Goal: Information Seeking & Learning: Learn about a topic

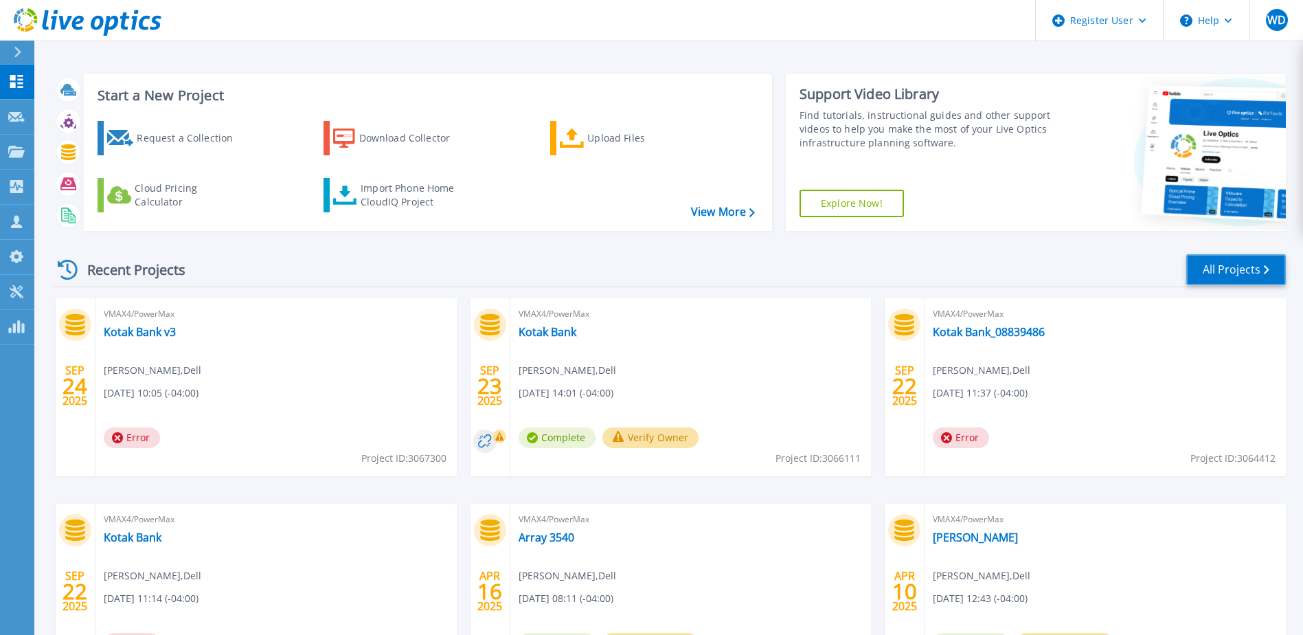
click at [1243, 280] on link "All Projects" at bounding box center [1236, 269] width 100 height 31
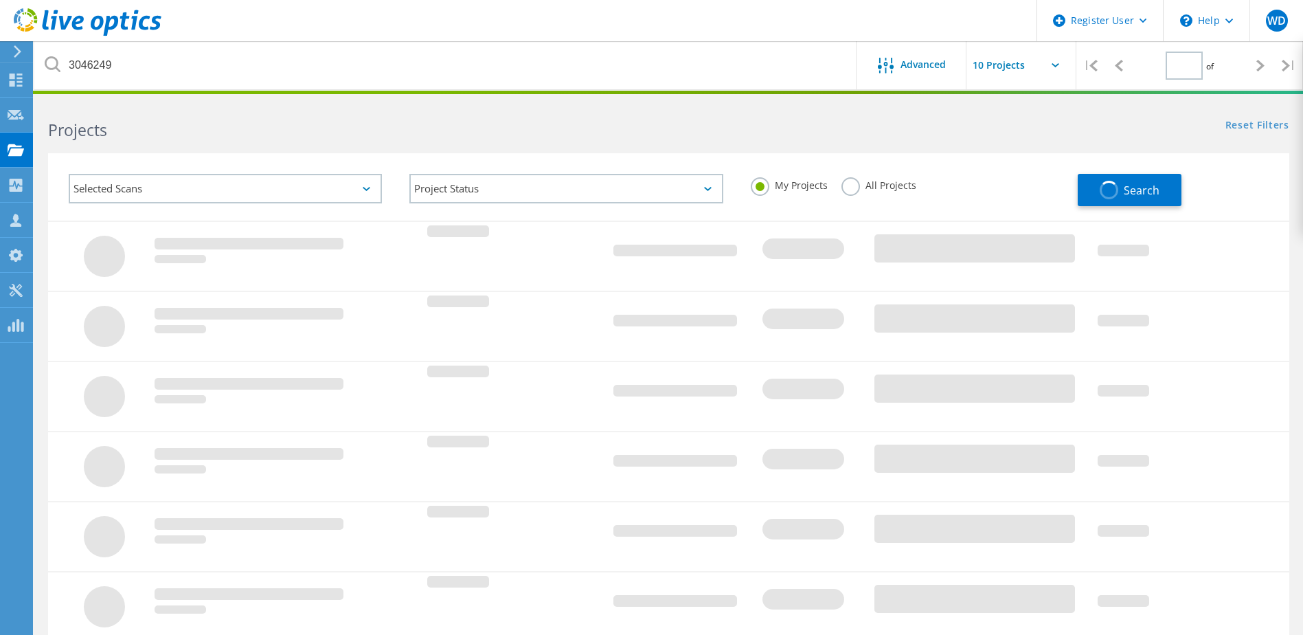
type input "1"
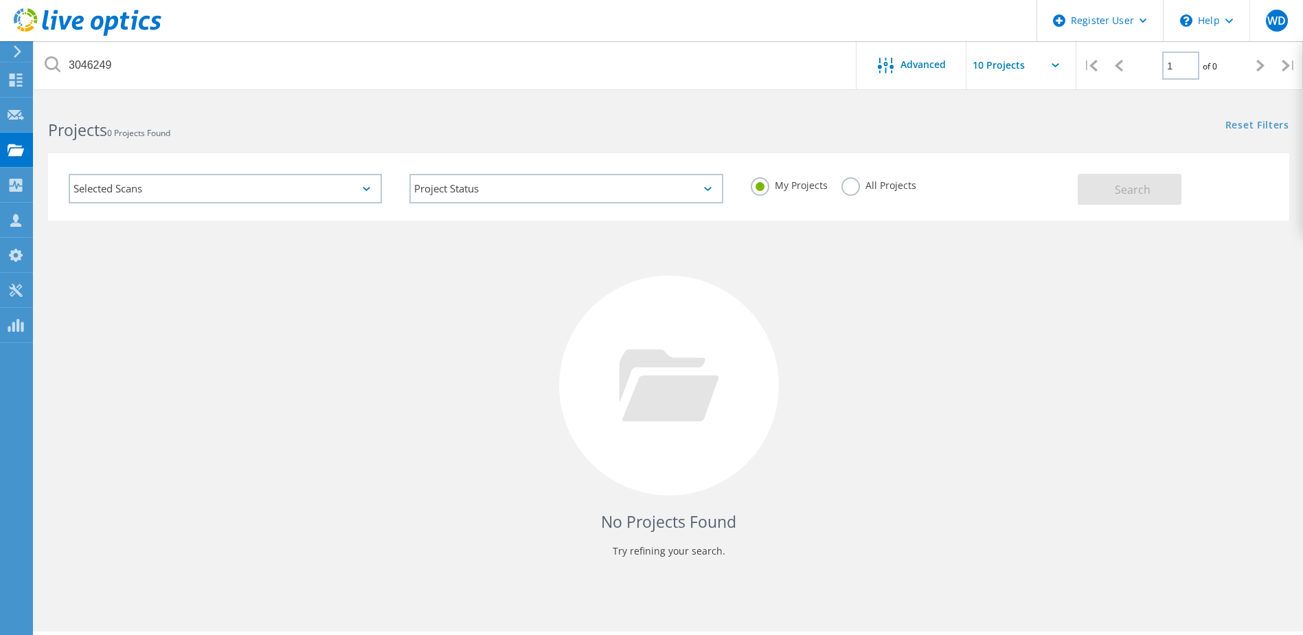
click at [853, 184] on label "All Projects" at bounding box center [879, 183] width 75 height 13
click at [0, 0] on input "All Projects" at bounding box center [0, 0] width 0 height 0
click at [1122, 190] on span "Search" at bounding box center [1133, 189] width 36 height 15
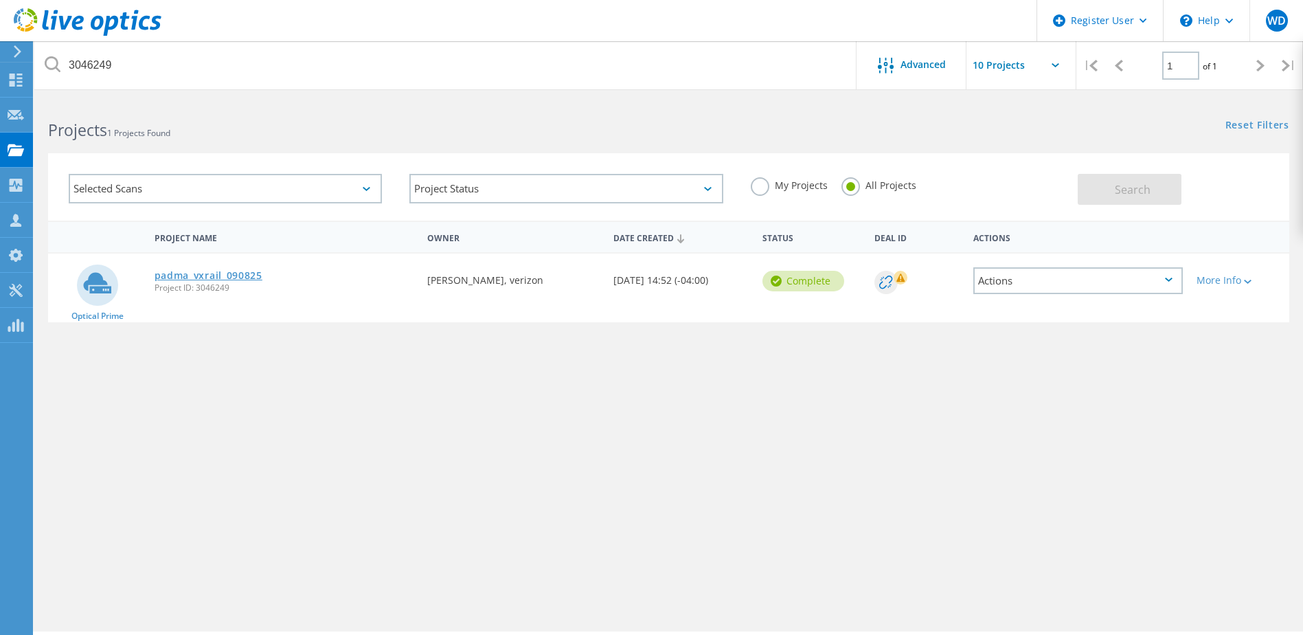
click at [195, 271] on link "padma_vxrail_090825" at bounding box center [209, 276] width 108 height 10
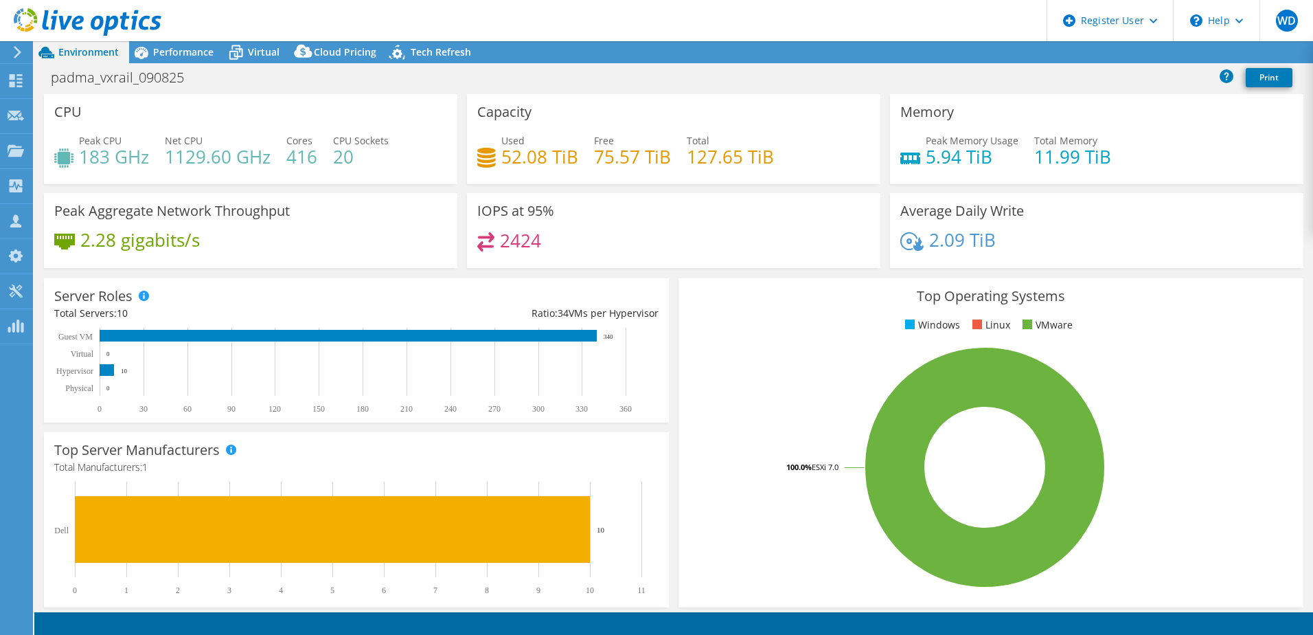
select select "USD"
click at [173, 51] on span "Performance" at bounding box center [183, 51] width 60 height 13
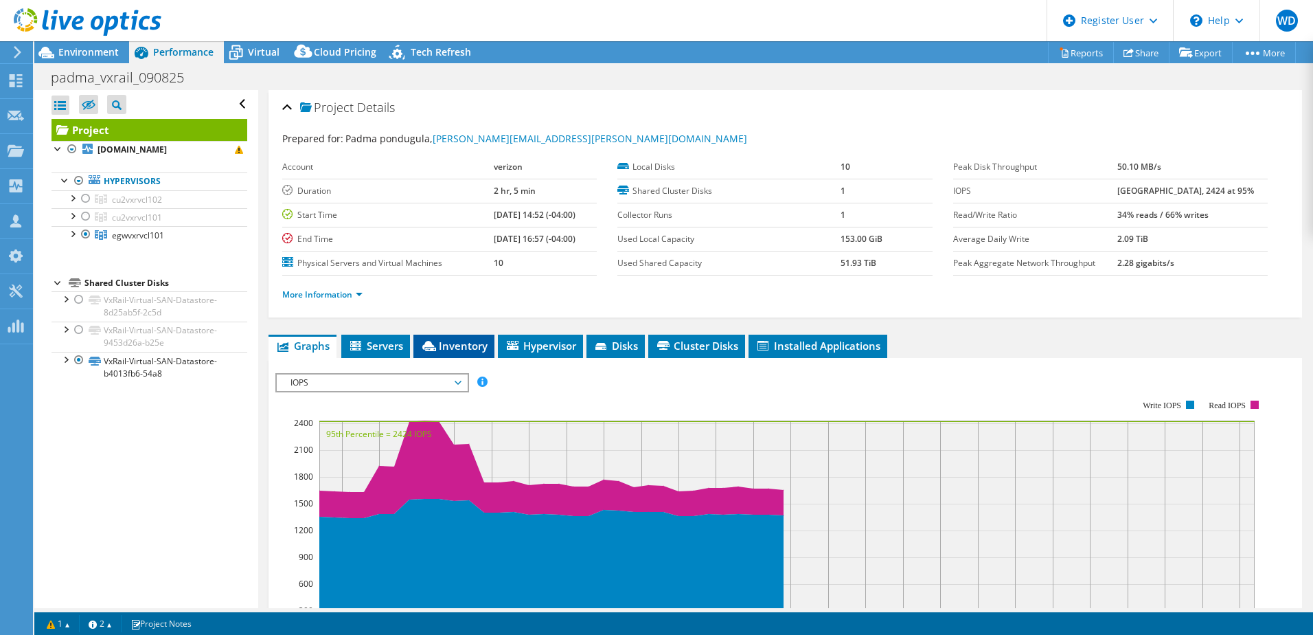
click at [479, 340] on span "Inventory" at bounding box center [453, 346] width 67 height 14
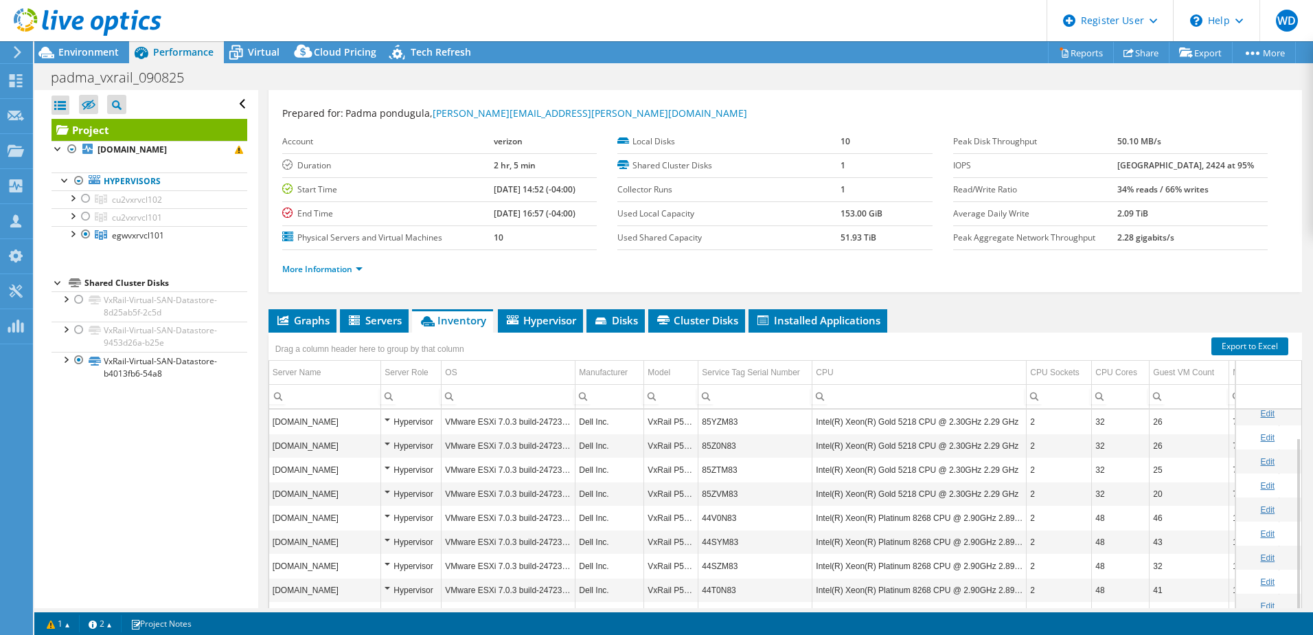
scroll to position [94, 0]
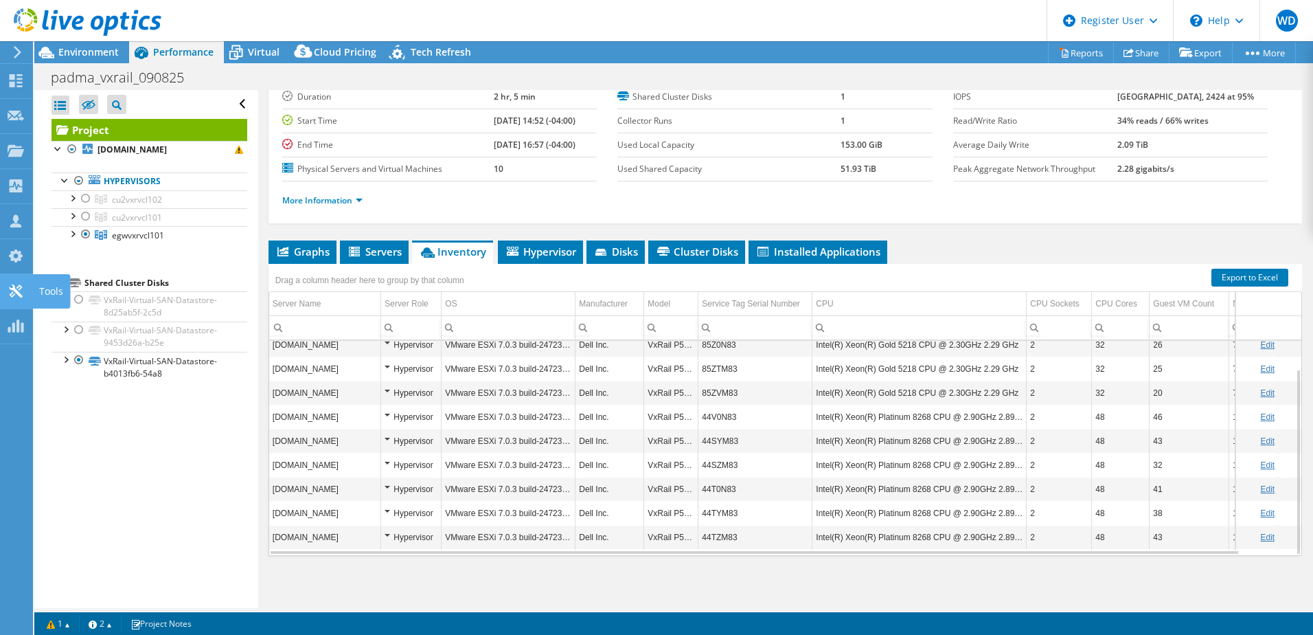
click at [16, 290] on use at bounding box center [15, 290] width 13 height 13
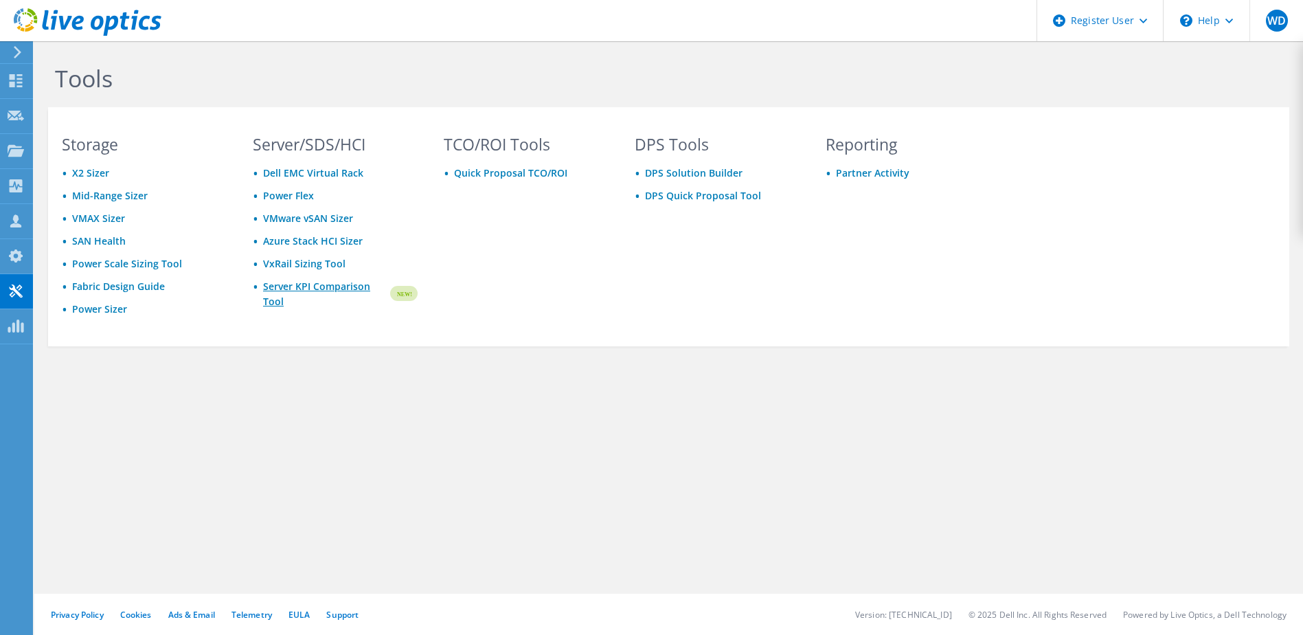
click at [273, 289] on link "Server KPI Comparison Tool" at bounding box center [325, 294] width 125 height 30
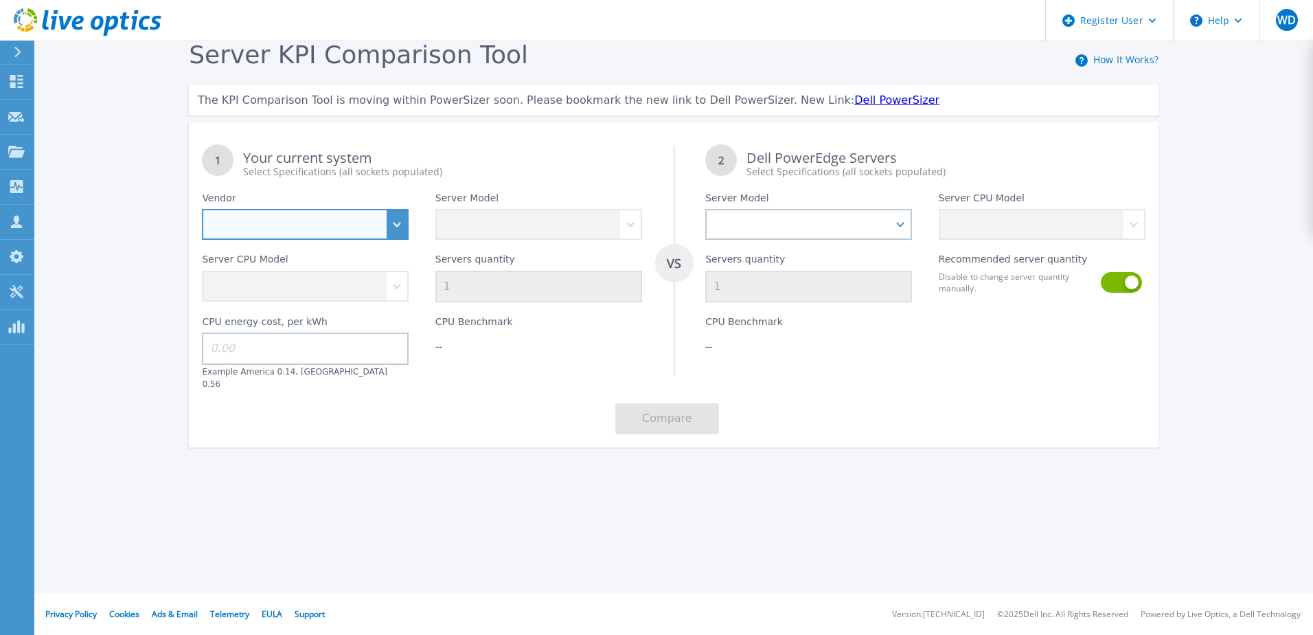
click at [396, 228] on select "Dell HPE Lenovo Supermicro" at bounding box center [305, 224] width 207 height 31
select select "Dell"
click at [202, 210] on select "Dell HPE Lenovo Supermicro" at bounding box center [305, 224] width 207 height 31
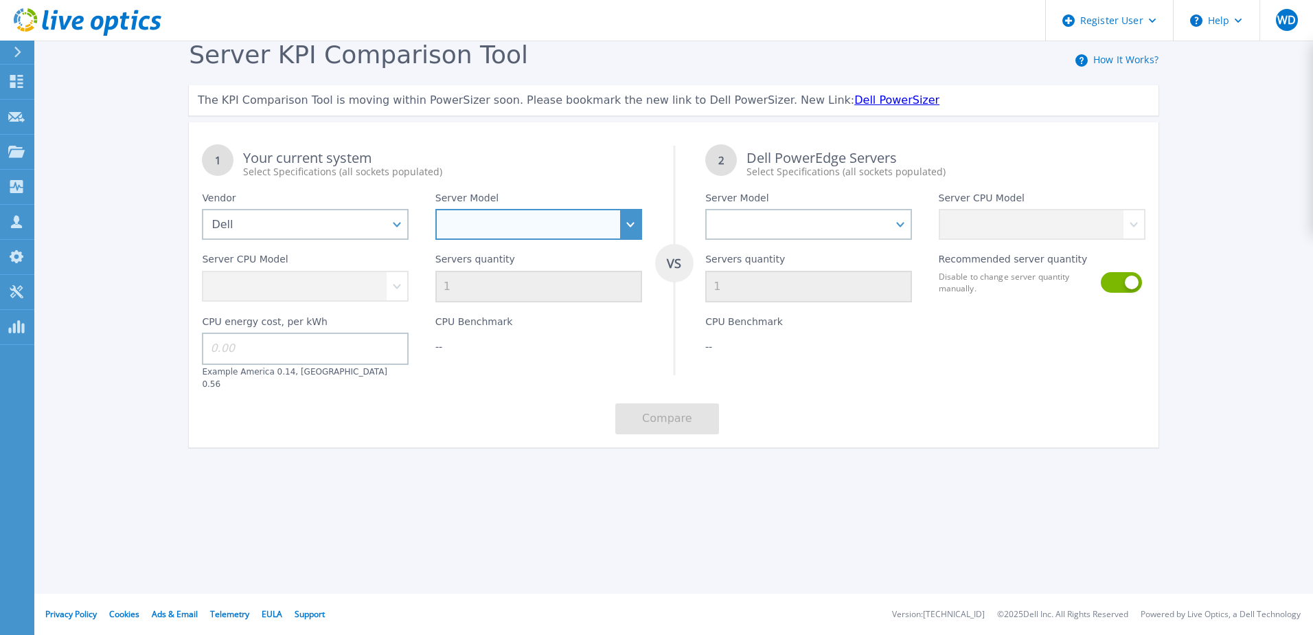
click at [480, 227] on select at bounding box center [539, 224] width 207 height 31
select select "PowerEdge R750"
click at [436, 210] on select "PowerEdge C6520 PowerEdge C6525 PowerEdge HS5610 PowerEdge HS5620 PowerEdge R24…" at bounding box center [539, 224] width 207 height 31
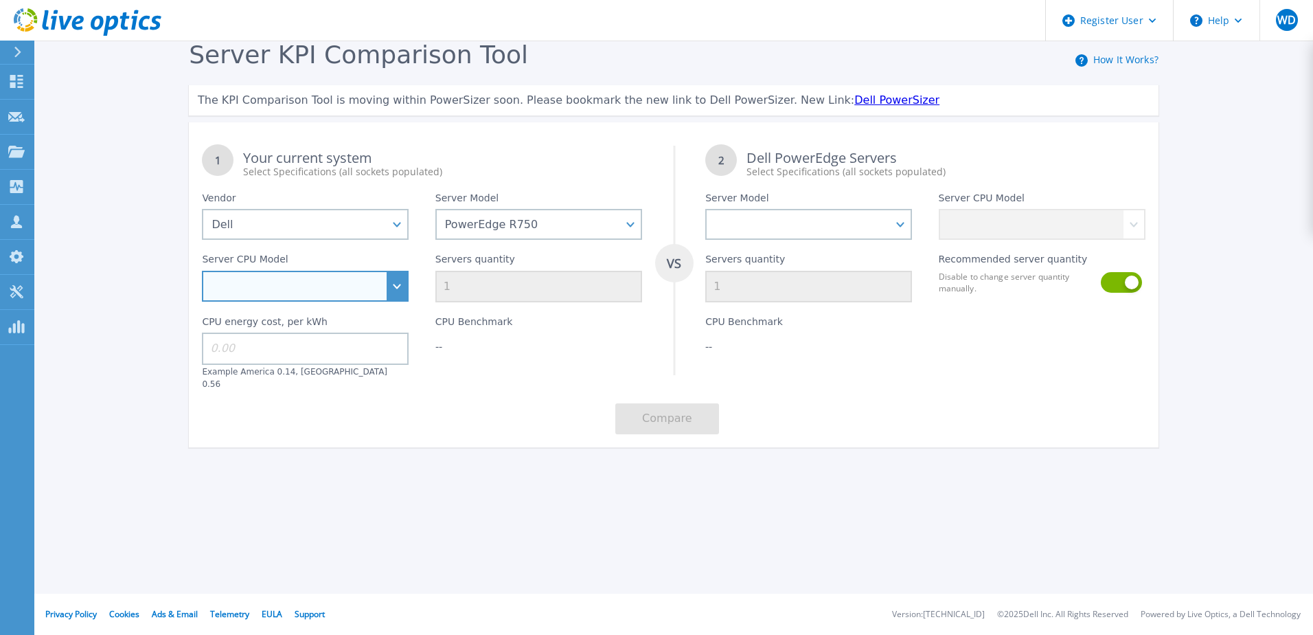
click at [396, 289] on select "Intel Xeon Silver 4309Y 2.8GHz Intel Xeon Silver 4310 2.1GHz Intel Xeon Silver …" at bounding box center [305, 286] width 207 height 31
click at [499, 137] on div "1 Your current system Select Specifications (all sockets populated)" at bounding box center [422, 154] width 466 height 47
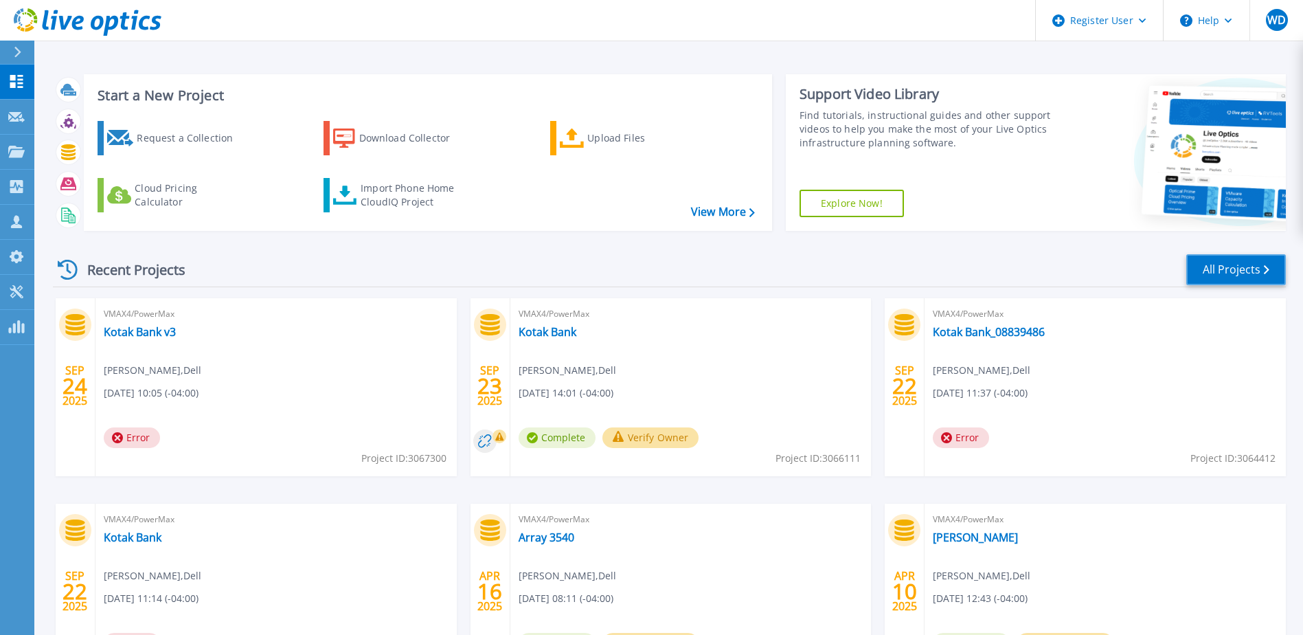
click at [1259, 271] on link "All Projects" at bounding box center [1236, 269] width 100 height 31
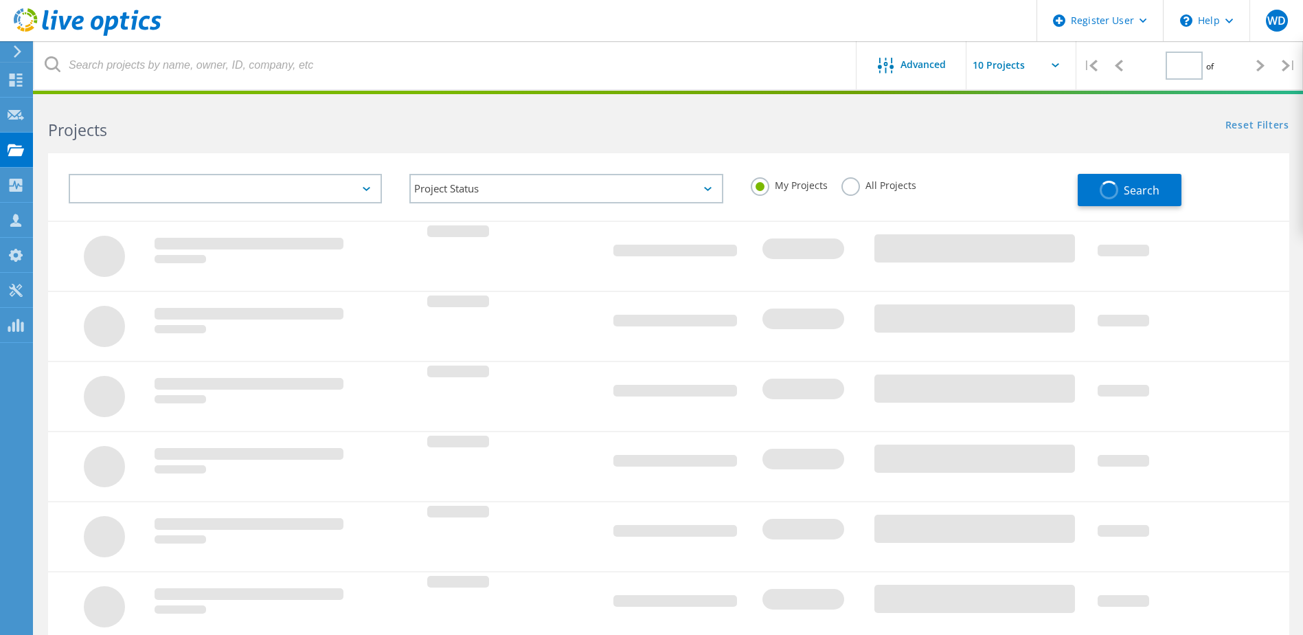
type input "1"
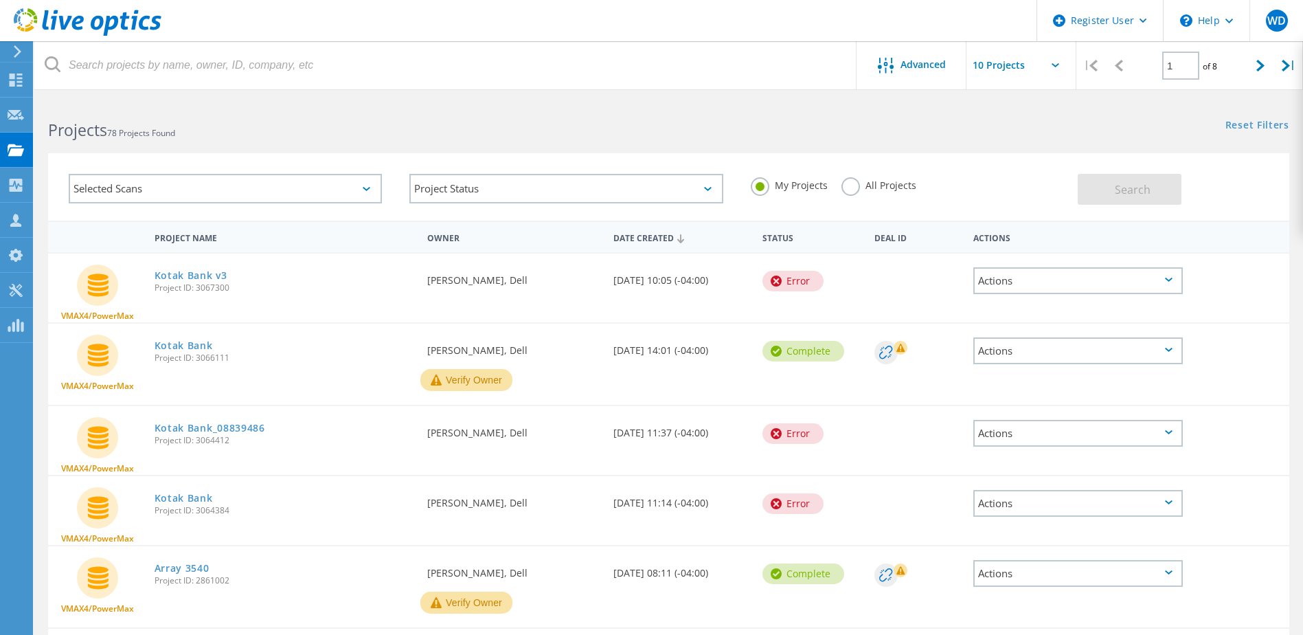
click at [857, 190] on label "All Projects" at bounding box center [879, 183] width 75 height 13
click at [0, 0] on input "All Projects" at bounding box center [0, 0] width 0 height 0
click at [1149, 191] on span "Search" at bounding box center [1133, 189] width 36 height 15
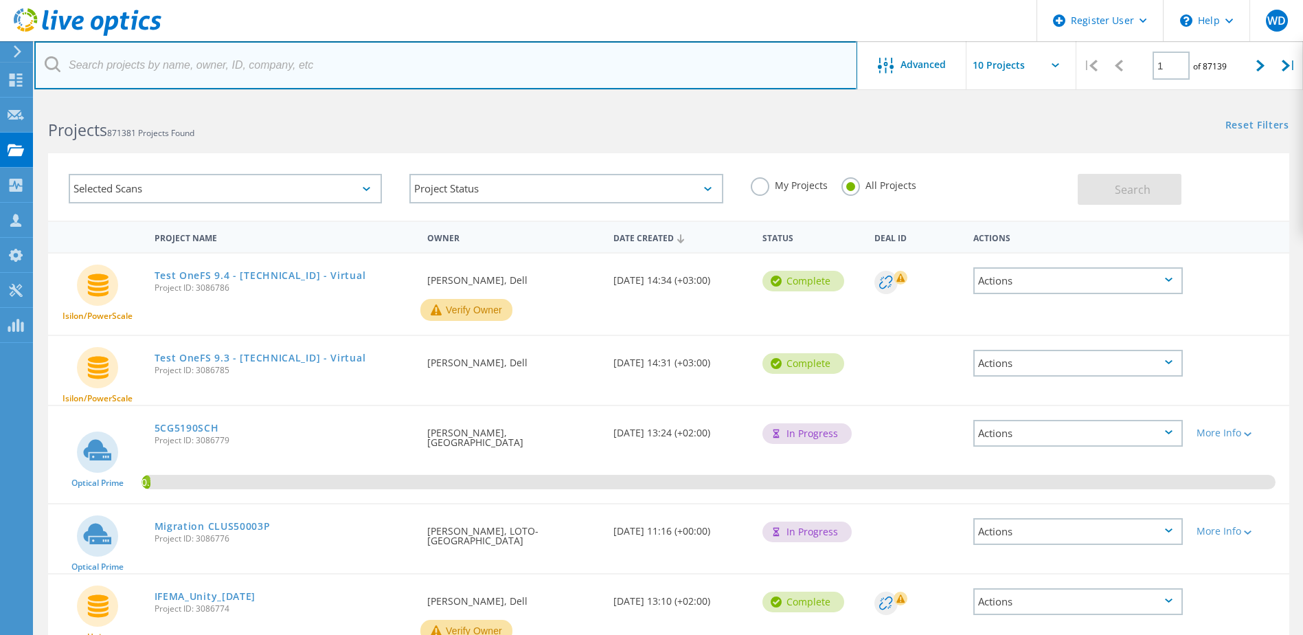
click at [116, 70] on input "text" at bounding box center [445, 65] width 823 height 48
type input "3046249"
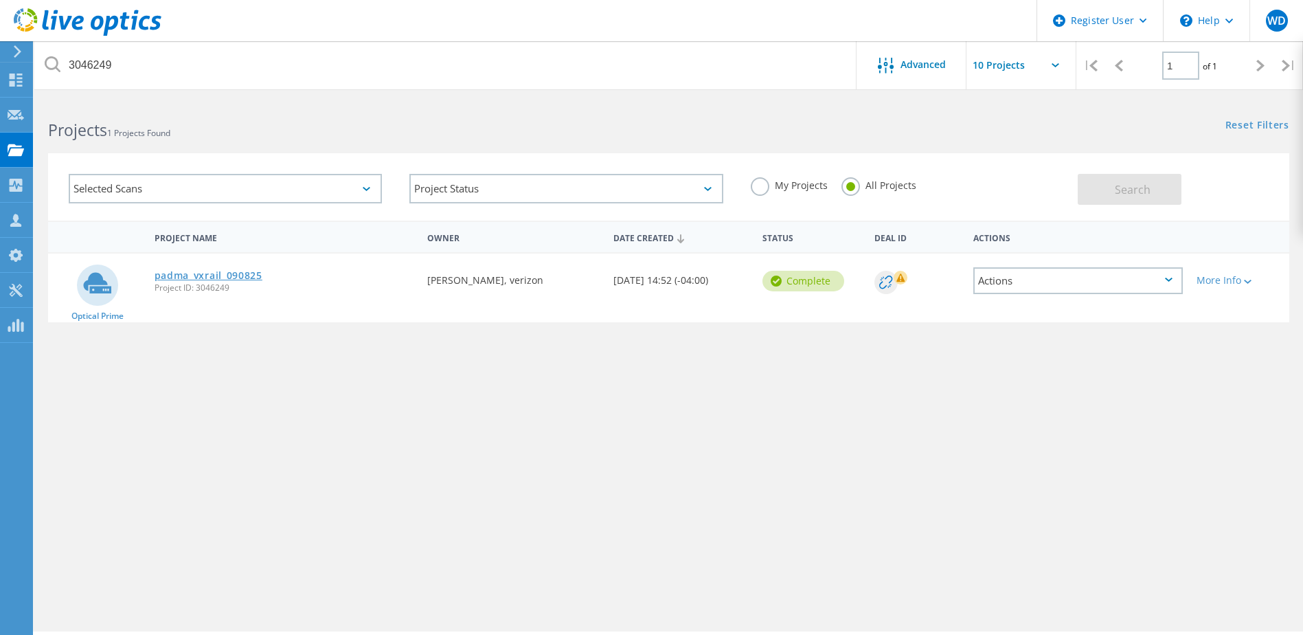
click at [218, 271] on link "padma_vxrail_090825" at bounding box center [209, 276] width 108 height 10
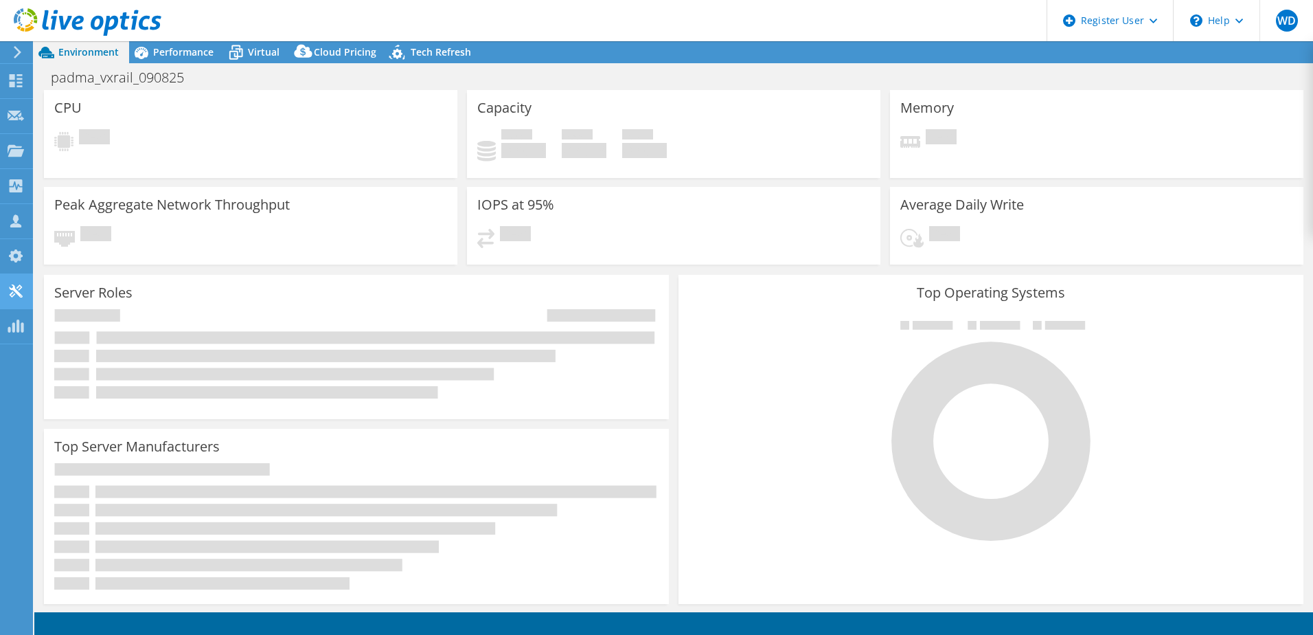
select select "USD"
